Goal: Transaction & Acquisition: Purchase product/service

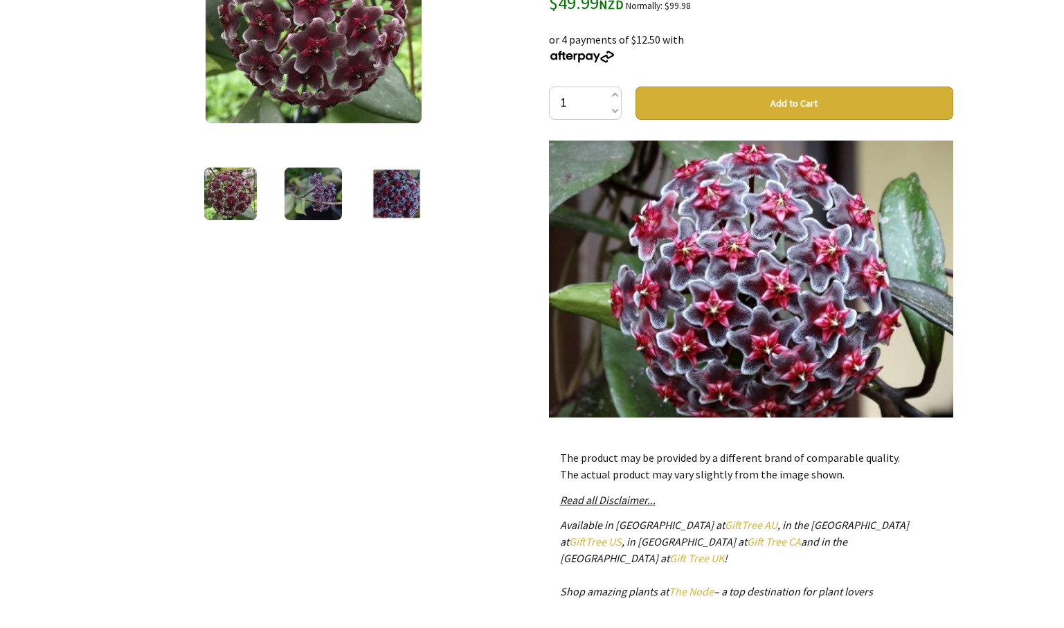
scroll to position [277, 0]
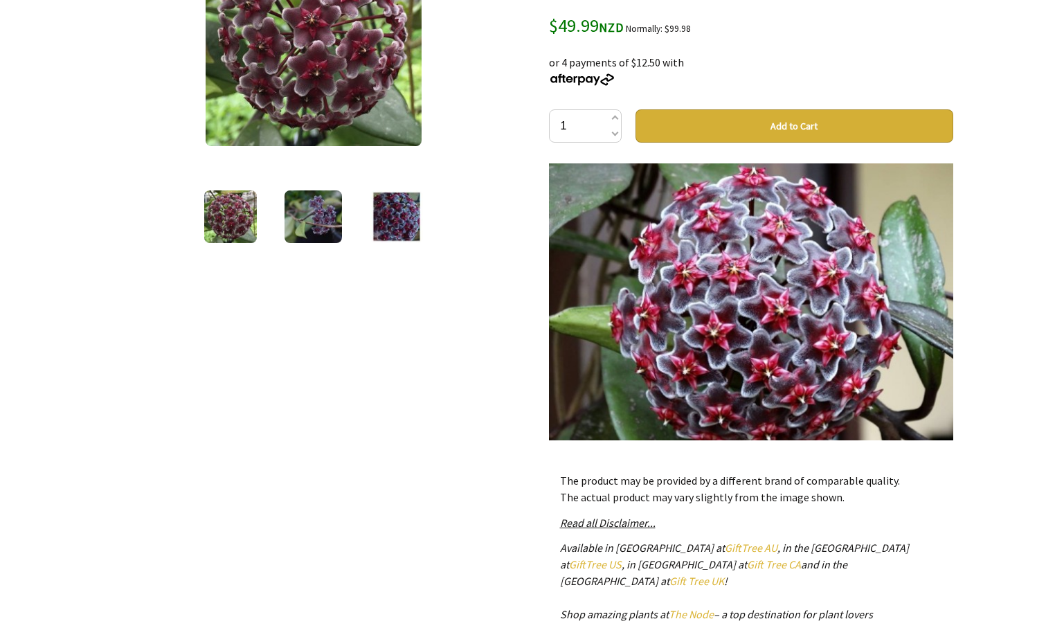
click at [221, 238] on img at bounding box center [230, 216] width 53 height 53
click at [226, 219] on img at bounding box center [230, 216] width 53 height 53
click at [307, 228] on img at bounding box center [313, 216] width 58 height 53
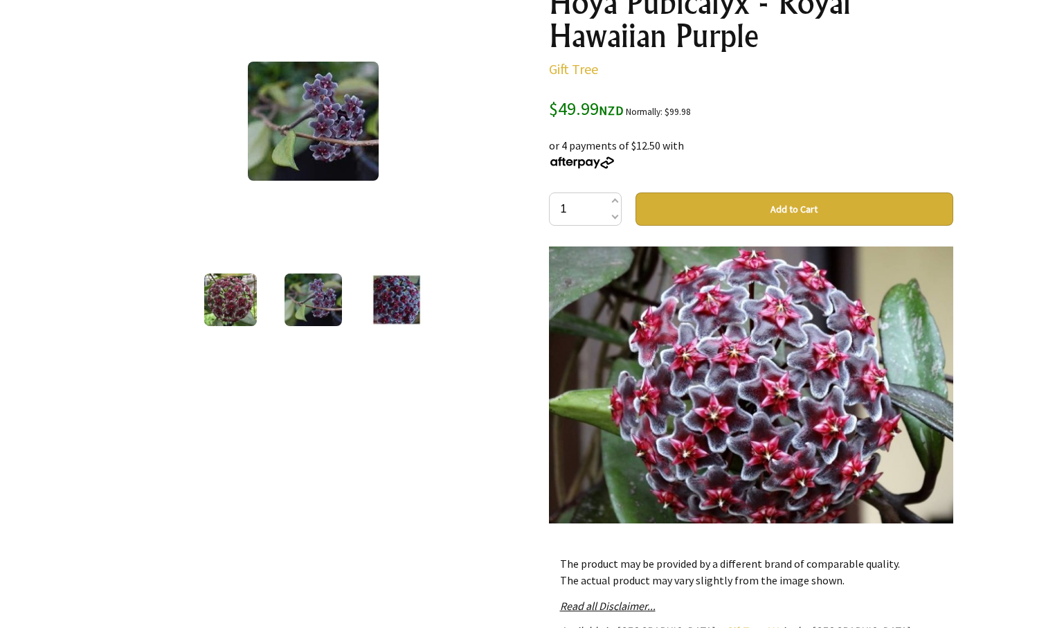
scroll to position [69, 0]
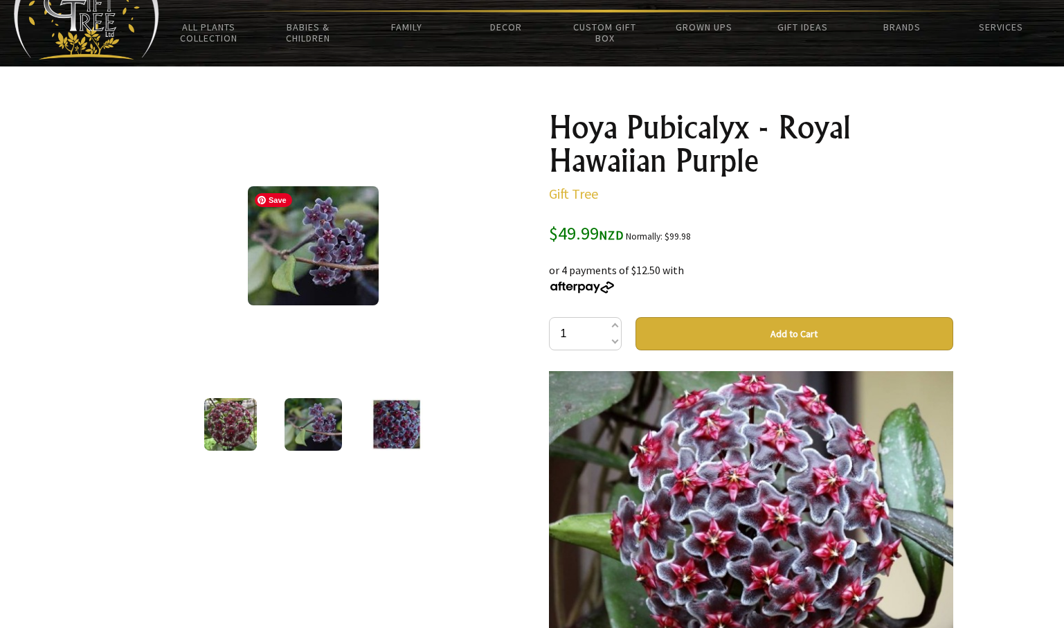
click at [354, 249] on img at bounding box center [313, 245] width 131 height 119
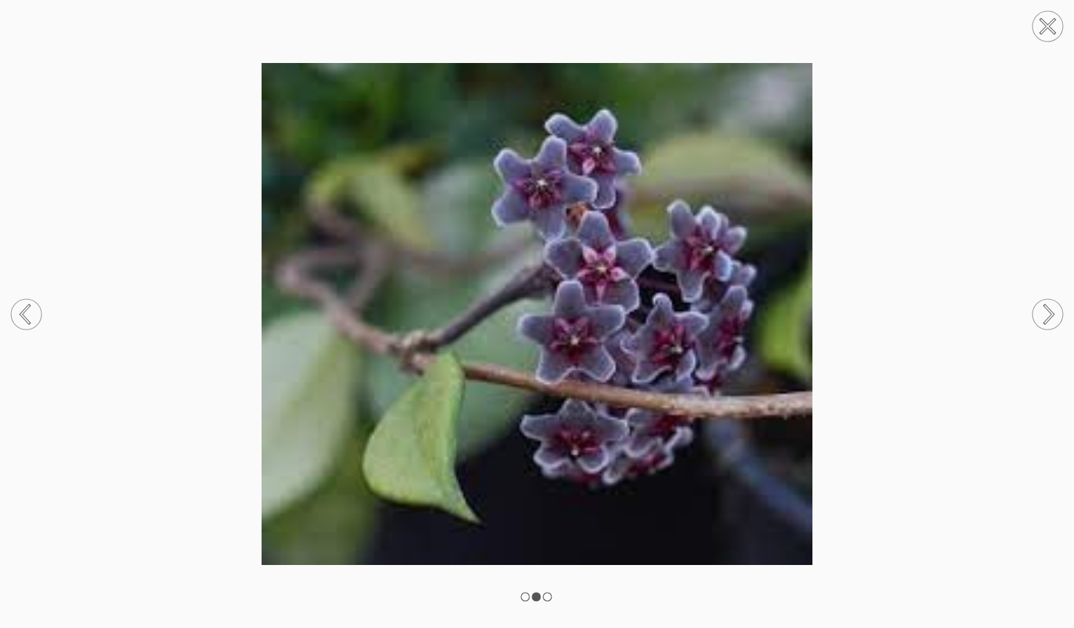
click at [1048, 312] on circle at bounding box center [1048, 314] width 30 height 30
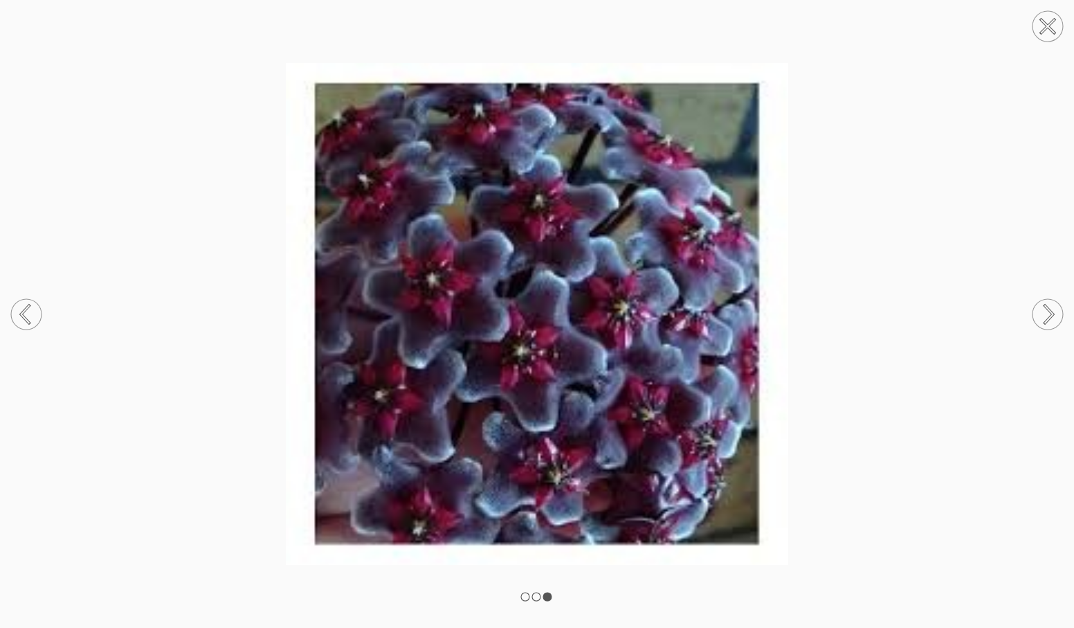
click at [1048, 311] on circle at bounding box center [1048, 314] width 30 height 30
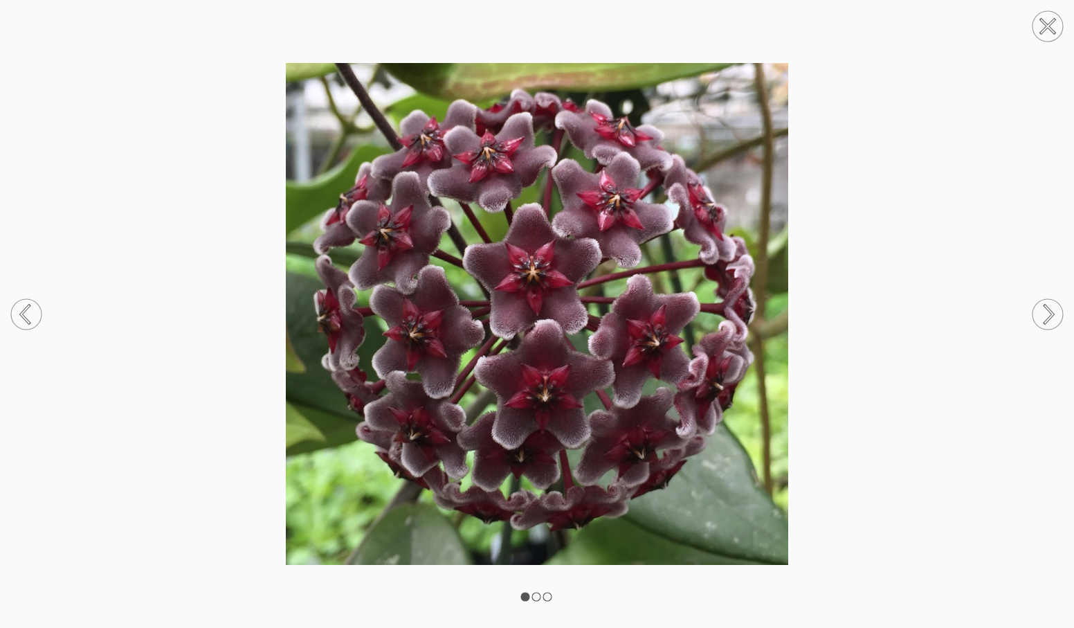
click at [1048, 311] on circle at bounding box center [1048, 314] width 30 height 30
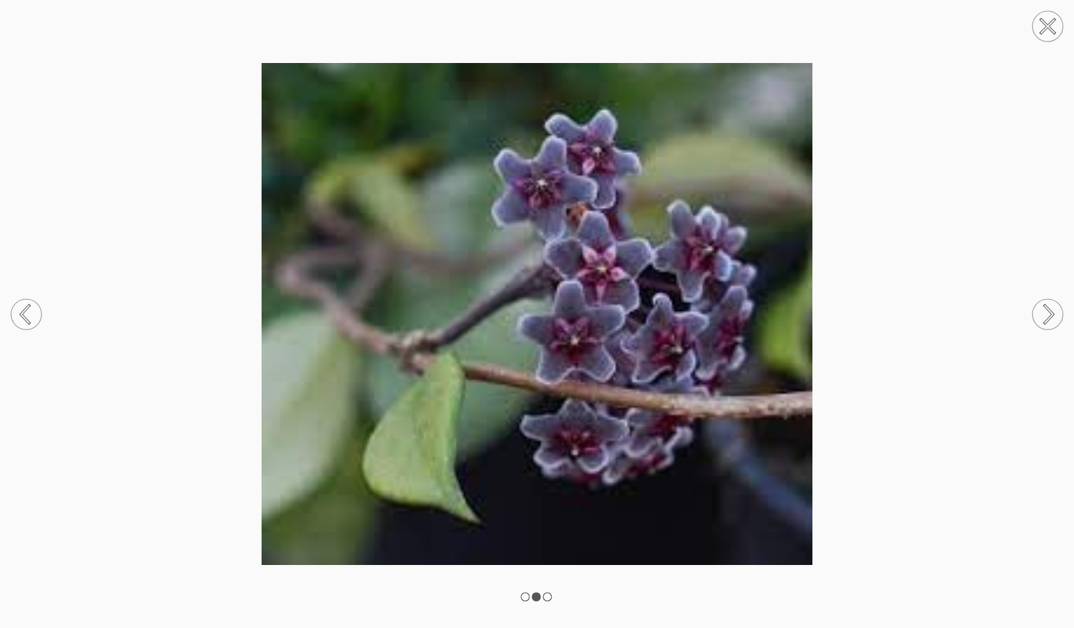
click at [1048, 311] on circle at bounding box center [1048, 314] width 30 height 30
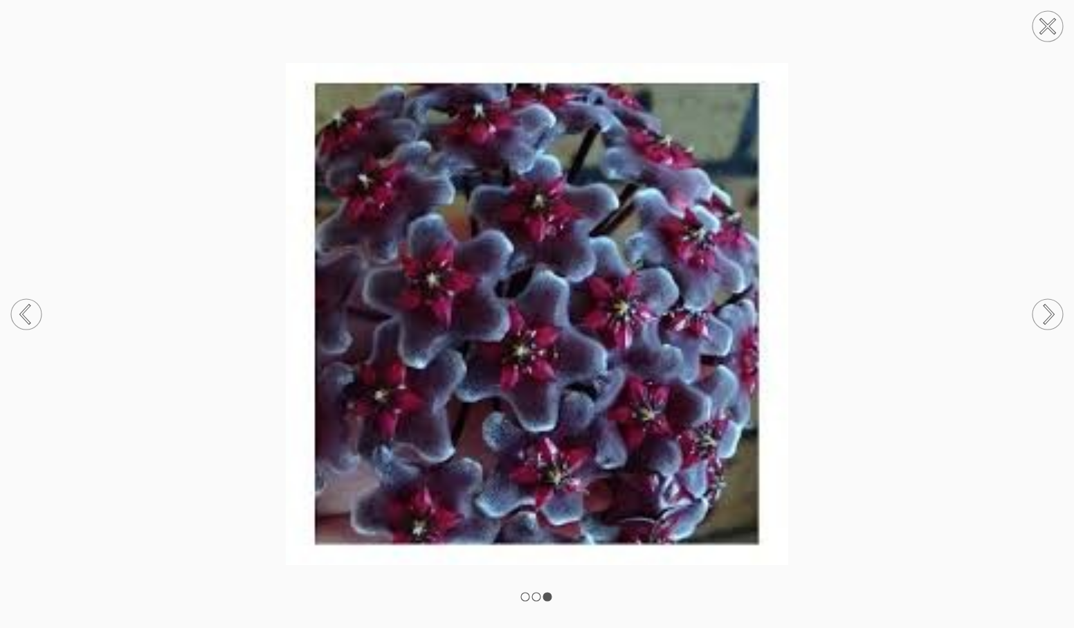
click at [1053, 28] on circle at bounding box center [1048, 26] width 30 height 30
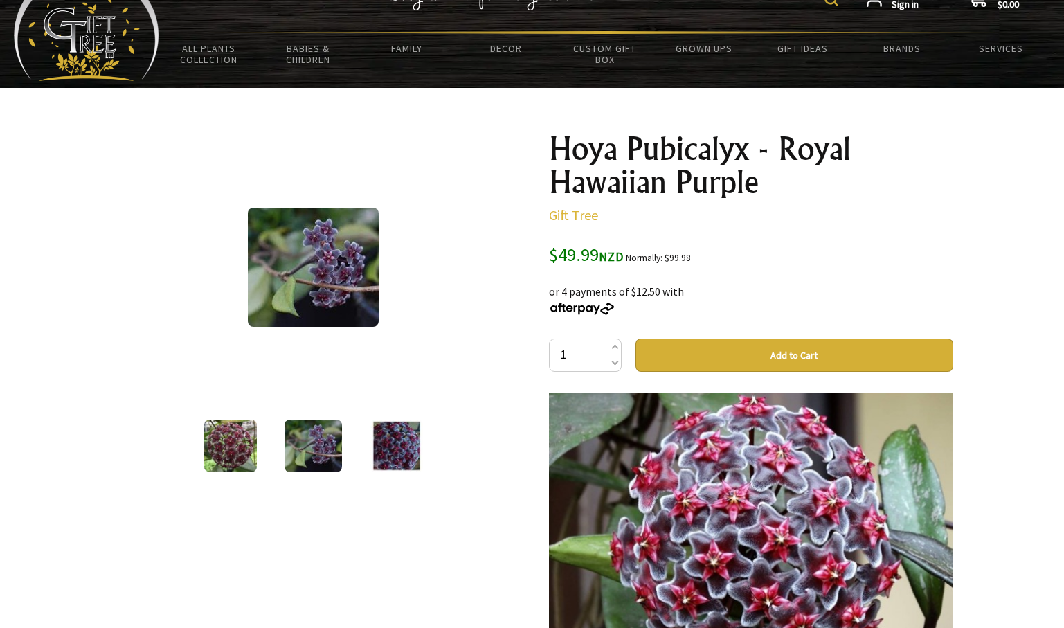
scroll to position [0, 0]
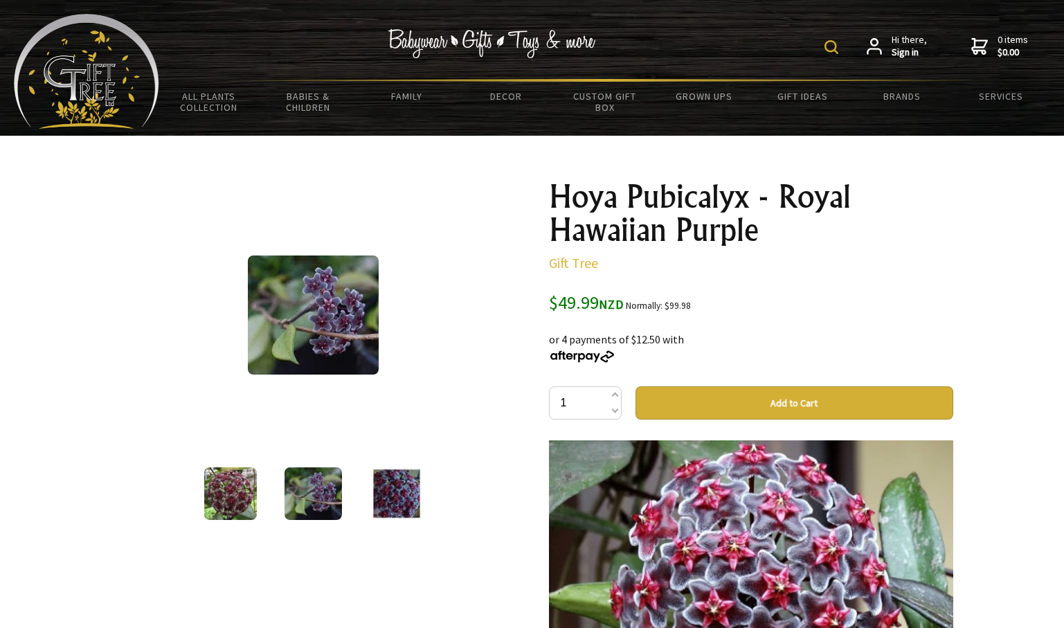
click at [401, 506] on img at bounding box center [396, 493] width 53 height 53
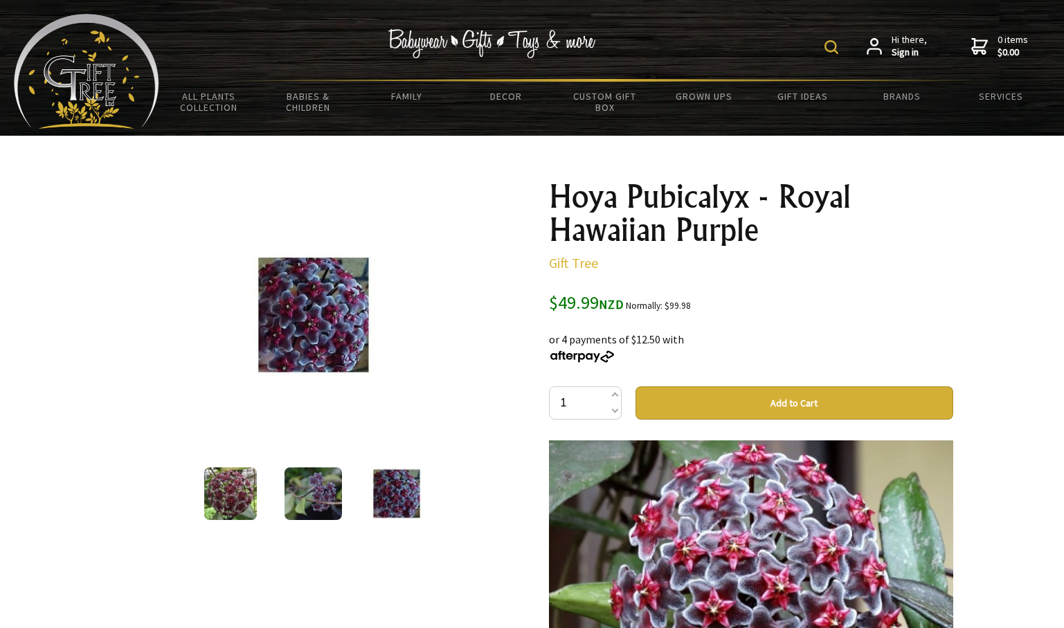
click at [331, 501] on img at bounding box center [313, 493] width 58 height 53
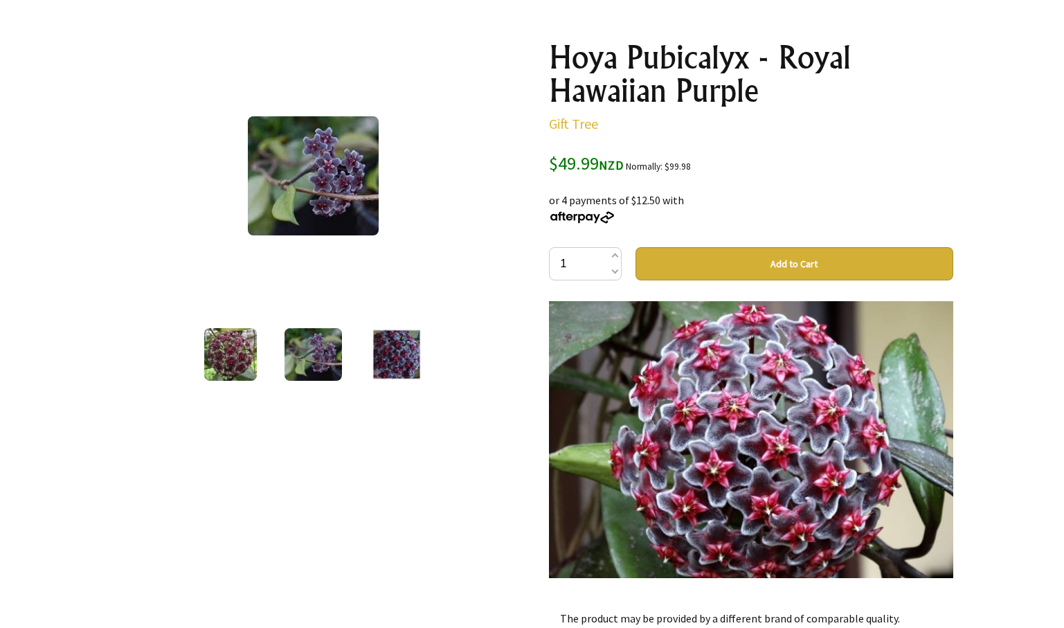
scroll to position [138, 0]
